Goal: Navigation & Orientation: Find specific page/section

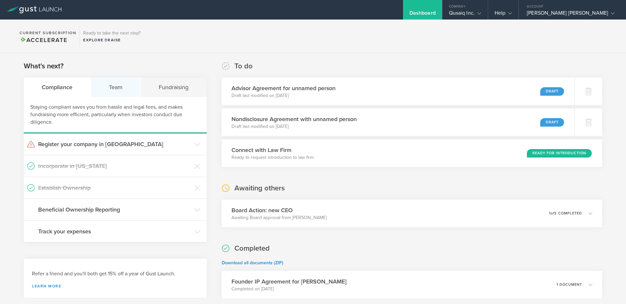
click at [118, 86] on div "Team" at bounding box center [116, 88] width 50 height 20
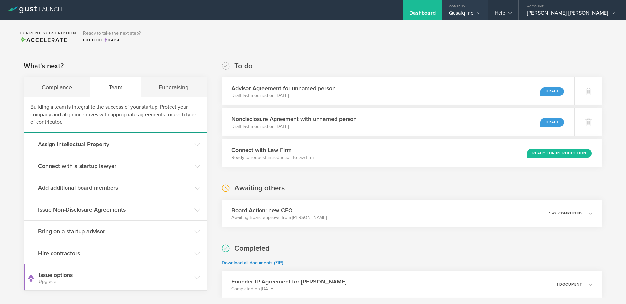
click at [481, 12] on div "Qusaiq Inc." at bounding box center [465, 15] width 32 height 10
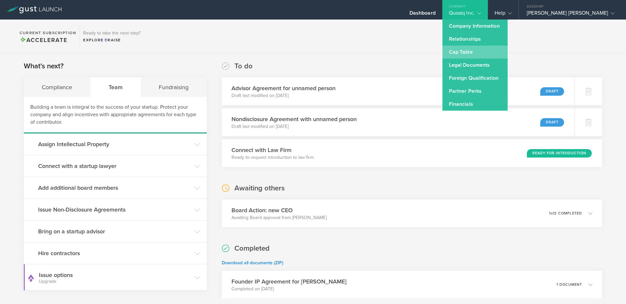
click at [476, 50] on link "Cap Table" at bounding box center [474, 52] width 65 height 13
